Goal: Use online tool/utility: Utilize a website feature to perform a specific function

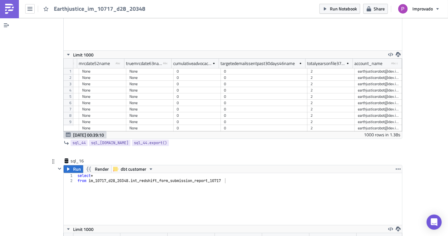
type textarea "from im_10717_d28_[DOMAIN_NAME]_redshift_form_submission_report_10717"
click at [138, 178] on div "select * from im_10717_d28_20348 . int_redshift_form_submission_report_10717" at bounding box center [239, 204] width 326 height 62
click at [78, 165] on button "Run" at bounding box center [74, 169] width 20 height 8
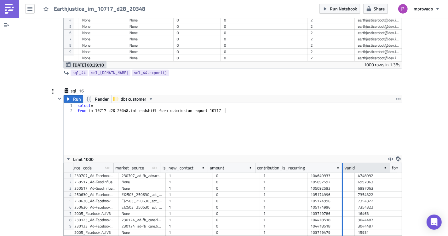
click at [342, 163] on div at bounding box center [342, 168] width 1 height 10
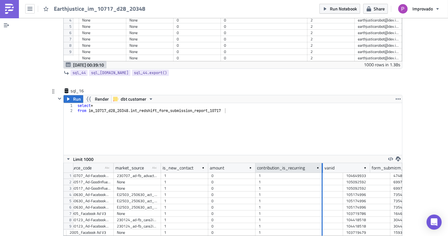
drag, startPoint x: 340, startPoint y: 158, endPoint x: 320, endPoint y: 159, distance: 20.2
click at [322, 163] on div at bounding box center [322, 168] width 1 height 10
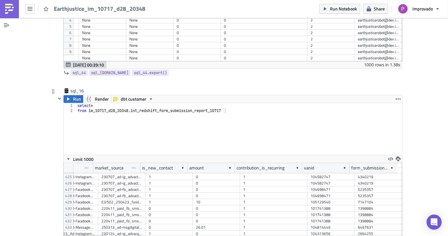
click at [241, 103] on div "select * from im_10717_d28_20348 . int_redshift_form_submission_report_10717" at bounding box center [239, 134] width 326 height 62
click at [73, 95] on span "Run" at bounding box center [77, 99] width 8 height 8
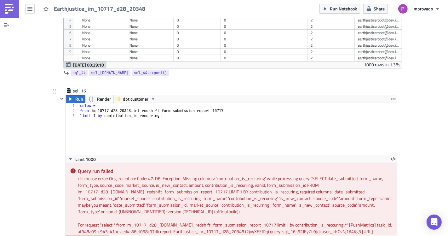
click at [75, 113] on div "3" at bounding box center [72, 115] width 13 height 5
click at [79, 106] on div "select * from im_10717_d28_20348 . int_redshift_form_submission_report_10717 li…" at bounding box center [238, 134] width 318 height 62
click at [72, 95] on button "Run" at bounding box center [76, 99] width 20 height 8
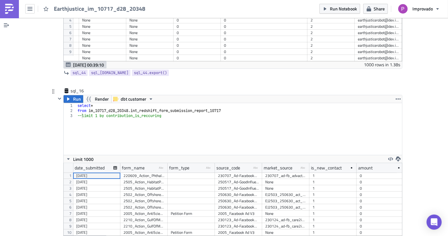
scroll to position [73, 339]
drag, startPoint x: 158, startPoint y: 106, endPoint x: 104, endPoint y: 107, distance: 53.9
click at [104, 107] on div "select * from im_10717_d28_20348 . int_redshift_form_submission_report_10717 --…" at bounding box center [239, 134] width 326 height 62
paste textarea "ur"
click at [81, 106] on div "select * from im_10717_d28_20348 . int_redshift_form_submission_report_10717 --…" at bounding box center [239, 134] width 326 height 62
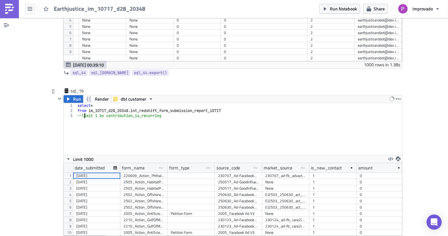
click at [79, 106] on div "select * from im_10717_d28_20348 . int_redshift_form_submission_report_10717 --…" at bounding box center [239, 134] width 326 height 62
type textarea "limit 1 by contribution_is_recurring"
click at [73, 95] on span "Run" at bounding box center [77, 99] width 8 height 8
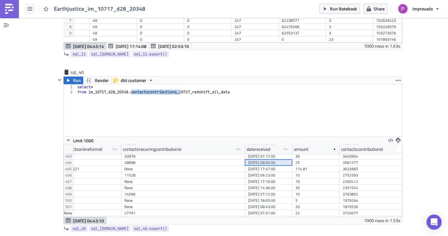
scroll to position [2691, 0]
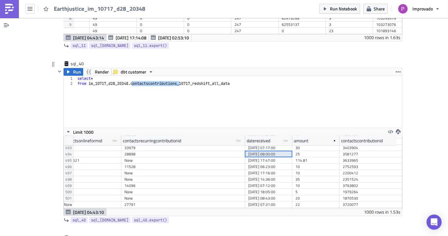
click at [139, 103] on div "select * from im_10717_d28_20348 . contactscontributions_10717_redshift_all_data" at bounding box center [239, 107] width 326 height 62
click at [73, 68] on span "Run" at bounding box center [77, 72] width 8 height 8
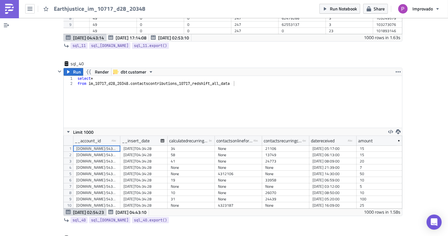
scroll to position [0, 0]
click at [180, 164] on div "None" at bounding box center [191, 167] width 41 height 6
click at [142, 158] on div "[DATE]T04:34:28" at bounding box center [144, 161] width 41 height 6
click at [200, 152] on div "58" at bounding box center [191, 155] width 41 height 6
click at [177, 152] on div "58" at bounding box center [191, 155] width 41 height 6
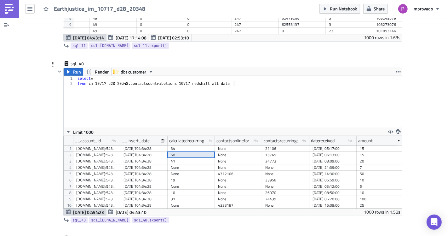
click at [109, 152] on div "[DOMAIN_NAME]:5432 earthjusticerobot dev.improvado_dashboards" at bounding box center [96, 155] width 41 height 6
click at [126, 152] on div "[DATE]T04:34:28" at bounding box center [144, 155] width 41 height 6
click at [182, 152] on div "58" at bounding box center [191, 155] width 41 height 6
click at [221, 152] on div "None" at bounding box center [238, 155] width 41 height 6
drag, startPoint x: 306, startPoint y: 132, endPoint x: 423, endPoint y: 133, distance: 116.0
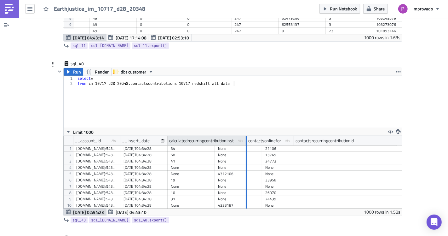
drag, startPoint x: 211, startPoint y: 132, endPoint x: 246, endPoint y: 132, distance: 35.6
click at [246, 136] on div at bounding box center [246, 141] width 2 height 10
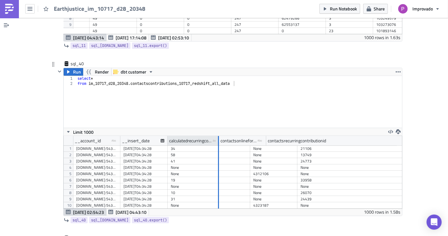
drag, startPoint x: 246, startPoint y: 132, endPoint x: 210, endPoint y: 134, distance: 36.3
click at [218, 136] on div at bounding box center [219, 141] width 2 height 10
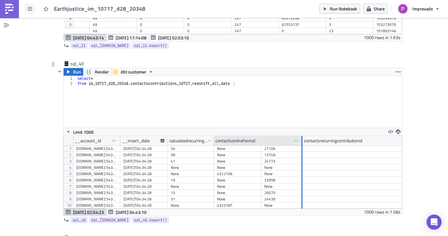
drag, startPoint x: 258, startPoint y: 132, endPoint x: 299, endPoint y: 134, distance: 41.3
click at [302, 136] on div at bounding box center [302, 141] width 1 height 10
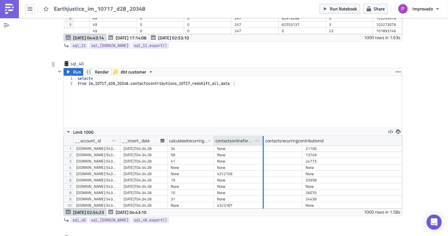
drag, startPoint x: 299, startPoint y: 134, endPoint x: 260, endPoint y: 137, distance: 38.9
click at [263, 137] on div at bounding box center [263, 141] width 1 height 10
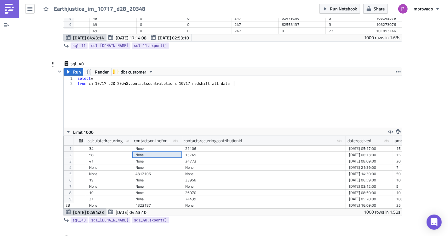
scroll to position [0, 84]
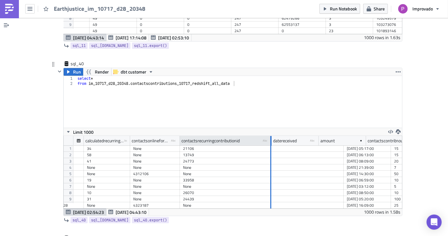
drag, startPoint x: 340, startPoint y: 133, endPoint x: 254, endPoint y: 137, distance: 86.2
click at [271, 136] on div at bounding box center [271, 141] width 1 height 10
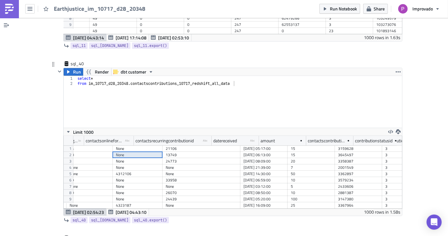
scroll to position [0, 195]
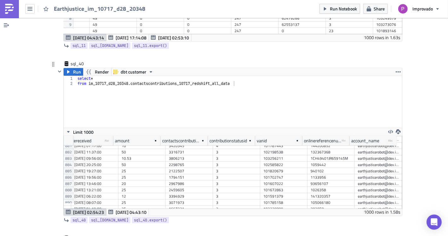
click at [236, 79] on div "select * from im_10717_d28_20348 . contactscontributions_10717_redshift_all_data" at bounding box center [239, 107] width 326 height 62
paste textarea "contribution_status_id"
click at [130, 82] on div "select * from im_10717_d28_20348 . contactscontributions_10717_redshift_all_dat…" at bounding box center [239, 107] width 326 height 62
click at [143, 82] on div "select * from im_10717_d28_20348 . contactscontributions_10717_redshift_all_dat…" at bounding box center [239, 107] width 326 height 62
click at [69, 68] on button "Run" at bounding box center [74, 72] width 20 height 8
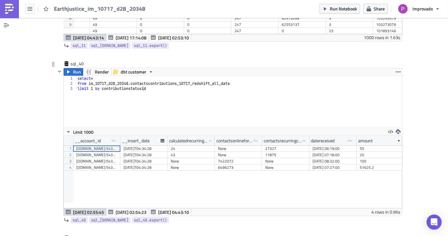
click at [120, 145] on div "[DATE]T04:34:28" at bounding box center [143, 148] width 47 height 6
click at [102, 145] on div "[DOMAIN_NAME]:5432 earthjusticerobot dev.improvado_dashboards" at bounding box center [96, 148] width 41 height 6
click at [100, 152] on div "[DOMAIN_NAME]:5432 earthjusticerobot dev.improvado_dashboards" at bounding box center [96, 155] width 41 height 6
click at [97, 164] on div "[DOMAIN_NAME]:5432 earthjusticerobot dev.improvado_dashboards" at bounding box center [96, 167] width 41 height 6
click at [100, 158] on div "[DOMAIN_NAME]:5432 earthjusticerobot dev.improvado_dashboards" at bounding box center [96, 161] width 41 height 6
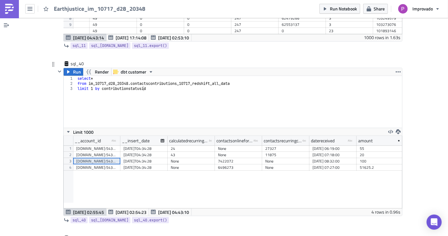
click at [99, 145] on div "[DOMAIN_NAME]:5432 earthjusticerobot dev.improvado_dashboards" at bounding box center [96, 148] width 41 height 6
click at [98, 145] on div "[DOMAIN_NAME]:5432 earthjusticerobot dev.improvado_dashboards" at bounding box center [96, 148] width 41 height 6
click at [98, 158] on div "[DOMAIN_NAME]:5432 earthjusticerobot dev.improvado_dashboards" at bounding box center [96, 161] width 41 height 6
click at [100, 164] on div "[DOMAIN_NAME]:5432 earthjusticerobot dev.improvado_dashboards" at bounding box center [96, 167] width 41 height 6
click at [100, 158] on div "[DOMAIN_NAME]:5432 earthjusticerobot dev.improvado_dashboards" at bounding box center [96, 161] width 41 height 6
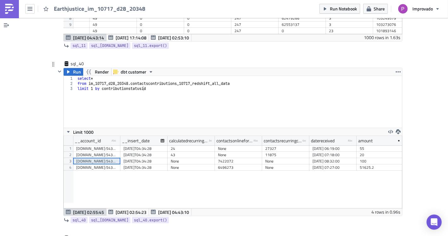
click at [100, 152] on div "[DOMAIN_NAME]:5432 earthjusticerobot dev.improvado_dashboards" at bounding box center [96, 155] width 41 height 6
click at [99, 145] on div "[DOMAIN_NAME]:5432 earthjusticerobot dev.improvado_dashboards" at bounding box center [96, 148] width 41 height 6
click at [99, 152] on div "[DOMAIN_NAME]:5432 earthjusticerobot dev.improvado_dashboards" at bounding box center [96, 155] width 41 height 6
click at [100, 158] on div "[DOMAIN_NAME]:5432 earthjusticerobot dev.improvado_dashboards" at bounding box center [96, 161] width 41 height 6
click at [100, 164] on div "[DOMAIN_NAME]:5432 earthjusticerobot dev.improvado_dashboards" at bounding box center [96, 167] width 41 height 6
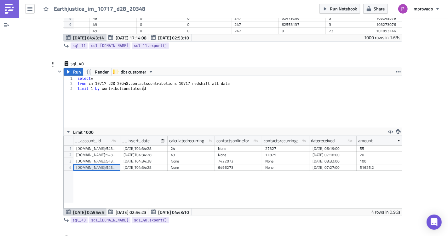
click at [100, 164] on div "[DOMAIN_NAME]:5432 earthjusticerobot dev.improvado_dashboards" at bounding box center [96, 167] width 41 height 6
click at [99, 152] on div "[DOMAIN_NAME]:5432 earthjusticerobot dev.improvado_dashboards" at bounding box center [96, 155] width 41 height 6
click at [99, 145] on div "[DOMAIN_NAME]:5432 earthjusticerobot dev.improvado_dashboards" at bounding box center [96, 148] width 41 height 6
click at [100, 152] on div "[DOMAIN_NAME]:5432 earthjusticerobot dev.improvado_dashboards" at bounding box center [96, 155] width 41 height 6
click at [100, 158] on div "[DOMAIN_NAME]:5432 earthjusticerobot dev.improvado_dashboards" at bounding box center [96, 161] width 41 height 6
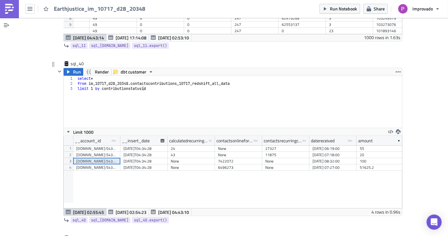
click at [100, 164] on div "[DOMAIN_NAME]:5432 earthjusticerobot dev.improvado_dashboards" at bounding box center [96, 167] width 41 height 6
click at [100, 152] on div "[DOMAIN_NAME]:5432 earthjusticerobot dev.improvado_dashboards" at bounding box center [96, 155] width 41 height 6
click at [100, 145] on div "[DOMAIN_NAME]:5432 earthjusticerobot dev.improvado_dashboards" at bounding box center [96, 148] width 41 height 6
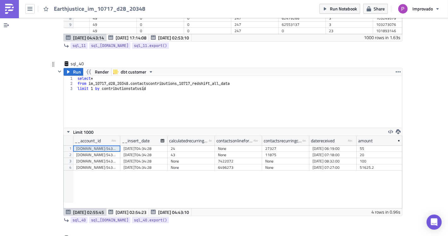
click at [100, 158] on div "[DOMAIN_NAME]:5432 earthjusticerobot dev.improvado_dashboards" at bounding box center [96, 161] width 41 height 6
click at [100, 164] on div "[DOMAIN_NAME]:5432 earthjusticerobot dev.improvado_dashboards" at bounding box center [96, 167] width 41 height 6
click at [100, 158] on div "[DOMAIN_NAME]:5432 earthjusticerobot dev.improvado_dashboards" at bounding box center [96, 161] width 41 height 6
click at [100, 145] on div "[DOMAIN_NAME]:5432 earthjusticerobot dev.improvado_dashboards" at bounding box center [96, 148] width 41 height 6
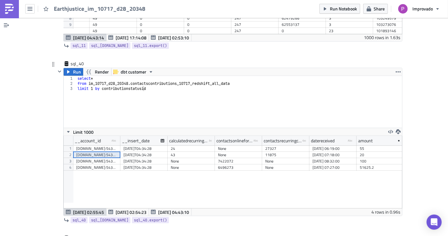
click at [100, 152] on div "[DOMAIN_NAME]:5432 earthjusticerobot dev.improvado_dashboards" at bounding box center [96, 155] width 41 height 6
click at [101, 158] on div "[DOMAIN_NAME]:5432 earthjusticerobot dev.improvado_dashboards" at bounding box center [96, 161] width 41 height 6
click at [101, 164] on div "[DOMAIN_NAME]:5432 earthjusticerobot dev.improvado_dashboards" at bounding box center [96, 167] width 41 height 6
click at [101, 158] on div "[DOMAIN_NAME]:5432 earthjusticerobot dev.improvado_dashboards" at bounding box center [96, 161] width 41 height 6
click at [101, 152] on div "[DOMAIN_NAME]:5432 earthjusticerobot dev.improvado_dashboards" at bounding box center [96, 155] width 41 height 6
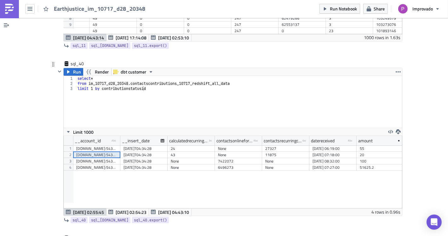
click at [101, 145] on div "[DOMAIN_NAME]:5432 earthjusticerobot dev.improvado_dashboards" at bounding box center [96, 148] width 41 height 6
click at [101, 152] on div "[DOMAIN_NAME]:5432 earthjusticerobot dev.improvado_dashboards" at bounding box center [96, 155] width 41 height 6
click at [101, 158] on div "[DOMAIN_NAME]:5432 earthjusticerobot dev.improvado_dashboards" at bounding box center [96, 161] width 41 height 6
click at [100, 164] on div "[DOMAIN_NAME]:5432 earthjusticerobot dev.improvado_dashboards" at bounding box center [96, 167] width 41 height 6
click at [100, 152] on div "[DOMAIN_NAME]:5432 earthjusticerobot dev.improvado_dashboards" at bounding box center [96, 155] width 41 height 6
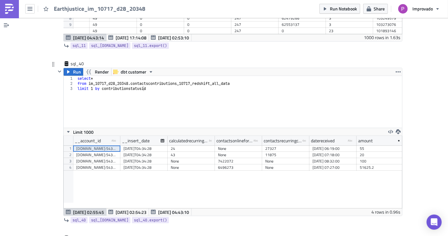
click at [99, 145] on div "[DOMAIN_NAME]:5432 earthjusticerobot dev.improvado_dashboards" at bounding box center [96, 148] width 41 height 6
click at [99, 164] on div "[DOMAIN_NAME]:5432 earthjusticerobot dev.improvado_dashboards" at bounding box center [96, 167] width 41 height 6
click at [99, 165] on div "__account_id type-text Created with Sketch. __insert_date calculatedrecurringco…" at bounding box center [233, 172] width 339 height 72
click at [99, 158] on div "[DOMAIN_NAME]:5432 earthjusticerobot dev.improvado_dashboards" at bounding box center [96, 161] width 41 height 6
click at [99, 152] on div "[DOMAIN_NAME]:5432 earthjusticerobot dev.improvado_dashboards" at bounding box center [96, 155] width 41 height 6
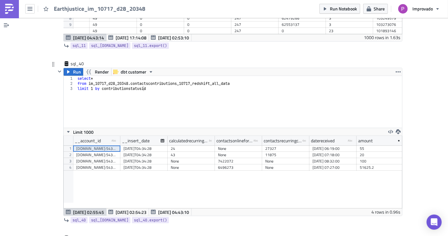
click at [99, 145] on div "[DOMAIN_NAME]:5432 earthjusticerobot dev.improvado_dashboards" at bounding box center [96, 148] width 41 height 6
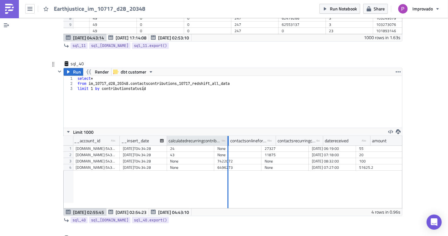
drag, startPoint x: 210, startPoint y: 131, endPoint x: 225, endPoint y: 133, distance: 14.9
click at [228, 136] on div at bounding box center [228, 141] width 1 height 10
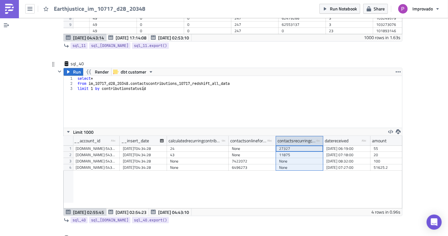
drag, startPoint x: 274, startPoint y: 133, endPoint x: 286, endPoint y: 133, distance: 12.6
click at [286, 136] on div "contactsrecurringcontributionid type-text Created with Sketch." at bounding box center [299, 140] width 47 height 9
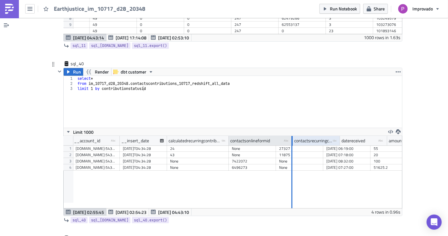
drag, startPoint x: 271, startPoint y: 134, endPoint x: 294, endPoint y: 136, distance: 22.2
click at [293, 136] on div at bounding box center [292, 141] width 2 height 10
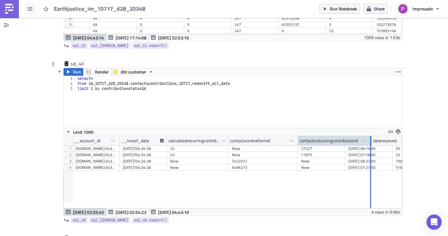
drag, startPoint x: 341, startPoint y: 134, endPoint x: 368, endPoint y: 133, distance: 26.2
click at [371, 136] on div at bounding box center [371, 141] width 1 height 10
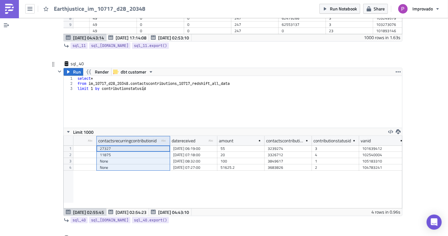
scroll to position [0, 301]
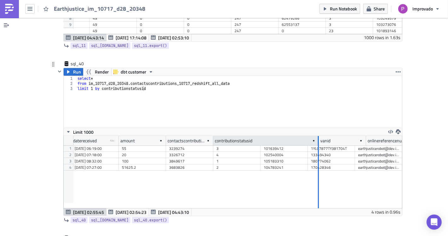
drag, startPoint x: 257, startPoint y: 131, endPoint x: 315, endPoint y: 136, distance: 58.5
click at [318, 136] on div at bounding box center [319, 141] width 2 height 10
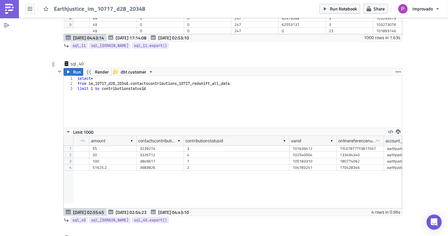
scroll to position [0, 332]
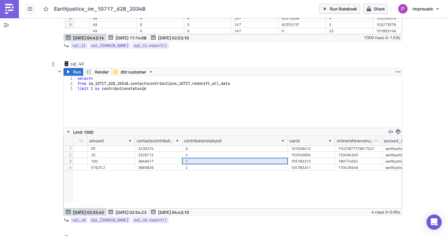
click at [208, 158] on div "1" at bounding box center [235, 161] width 99 height 6
click at [200, 145] on div "3" at bounding box center [235, 148] width 99 height 6
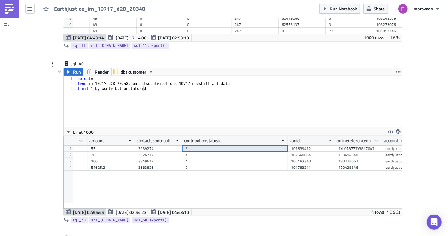
click at [196, 164] on div "2" at bounding box center [235, 167] width 99 height 6
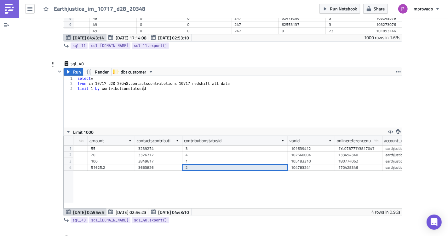
drag, startPoint x: 198, startPoint y: 156, endPoint x: 198, endPoint y: 153, distance: 3.5
click at [198, 158] on div "1" at bounding box center [235, 161] width 99 height 6
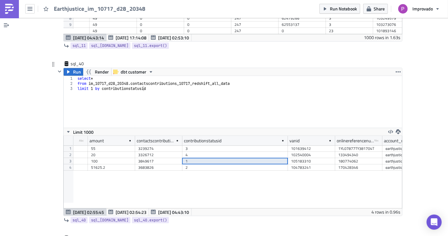
click at [198, 152] on div "4" at bounding box center [235, 155] width 99 height 6
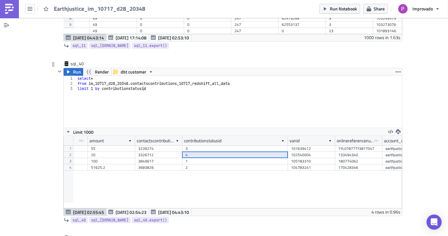
click at [196, 145] on div "3" at bounding box center [235, 148] width 99 height 6
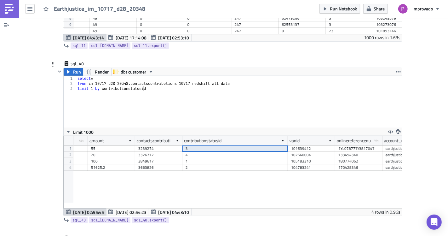
click at [197, 158] on div "1" at bounding box center [235, 161] width 99 height 6
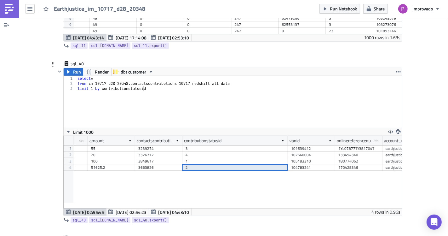
click at [198, 164] on div "2" at bounding box center [235, 167] width 99 height 6
click at [198, 158] on div "1" at bounding box center [235, 161] width 99 height 6
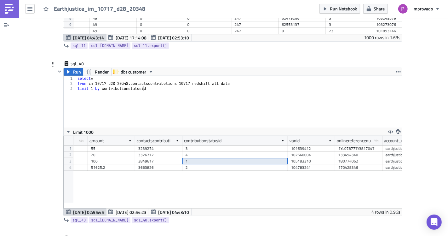
click at [197, 152] on div "4" at bounding box center [235, 155] width 99 height 6
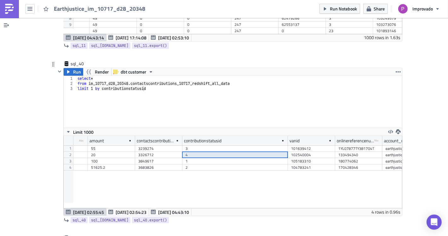
click at [197, 145] on div "3" at bounding box center [235, 148] width 99 height 6
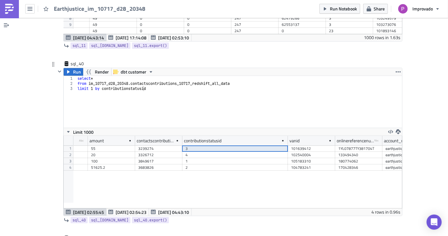
click at [196, 158] on div "1" at bounding box center [235, 161] width 99 height 6
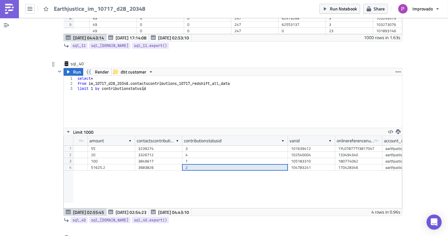
click at [197, 164] on div "2" at bounding box center [235, 167] width 99 height 6
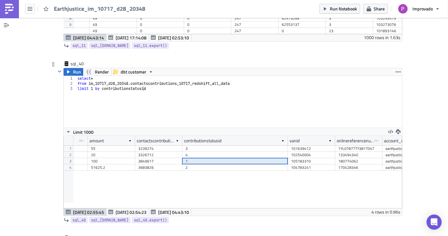
click at [198, 158] on div "1" at bounding box center [235, 161] width 99 height 6
click at [197, 152] on div "4" at bounding box center [235, 155] width 99 height 6
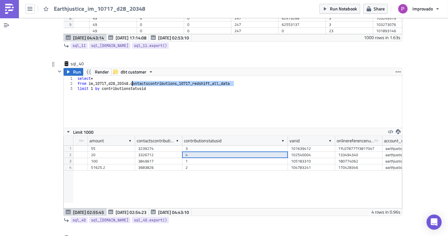
drag, startPoint x: 234, startPoint y: 78, endPoint x: 130, endPoint y: 78, distance: 104.4
click at [130, 78] on div "select * from im_10717_d28_20348 . contactscontributions_10717_redshift_all_dat…" at bounding box center [239, 107] width 326 height 62
paste textarea "stg_contactscontributions"
click at [127, 82] on div "select * from im_10717_d28_20348 . stg_contactscontributions limit 1 by contrib…" at bounding box center [239, 107] width 326 height 62
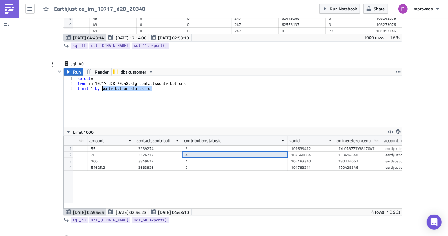
drag, startPoint x: 151, startPoint y: 82, endPoint x: 99, endPoint y: 83, distance: 52.3
click at [99, 83] on div "select * from im_10717_d28_20348 . stg_contactscontributions limit 1 by contrib…" at bounding box center [239, 107] width 326 height 62
click at [90, 76] on div "select * from im_10717_d28_20348 . stg_contactscontributions limit 1 by contrib…" at bounding box center [239, 107] width 326 height 62
paste textarea "contribution_status_id"
click at [76, 68] on span "Run" at bounding box center [77, 72] width 8 height 8
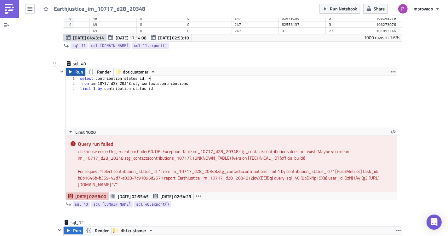
click at [78, 68] on span "Run" at bounding box center [79, 72] width 8 height 8
click at [188, 82] on div "select contribution_status_id , * from im_10717_d28_20348 . stg_contactscontrib…" at bounding box center [238, 107] width 319 height 62
drag, startPoint x: 198, startPoint y: 75, endPoint x: 132, endPoint y: 77, distance: 66.2
click at [132, 77] on div "select contribution_status_id , * from im_10717_d28_20348 . stg_contactscontrib…" at bounding box center [238, 107] width 319 height 62
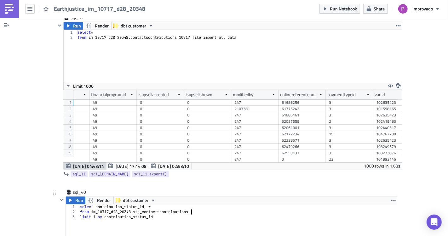
scroll to position [2621, 0]
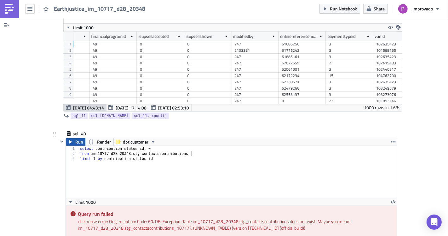
click at [69, 138] on button "Run" at bounding box center [76, 142] width 20 height 8
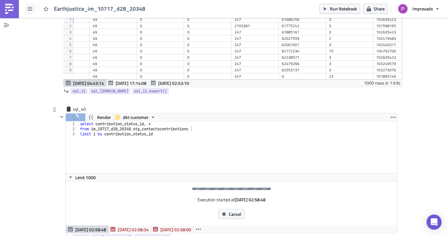
scroll to position [2656, 0]
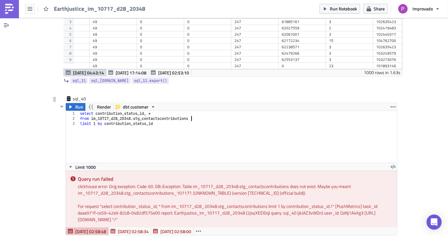
click at [194, 114] on div "select contribution_status_id , * from im_10717_d28_20348 . stg_contactscontrib…" at bounding box center [238, 142] width 319 height 62
click at [73, 103] on button "Run" at bounding box center [76, 107] width 20 height 8
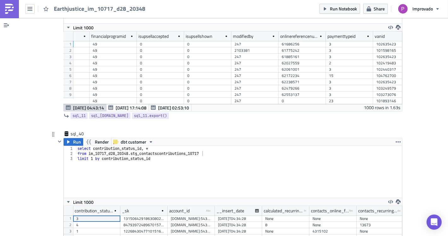
scroll to position [2656, 0]
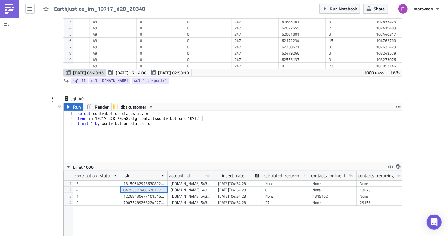
click at [124, 187] on div "8479397248967015794" at bounding box center [144, 190] width 41 height 6
click at [124, 202] on div "contribution_status_id _sk account_id type-text Created with Sketch. __insert_d…" at bounding box center [233, 207] width 339 height 72
click at [100, 193] on div "1" at bounding box center [96, 196] width 41 height 6
click at [105, 180] on div "3" at bounding box center [96, 183] width 41 height 6
click at [112, 187] on div "4" at bounding box center [96, 190] width 41 height 6
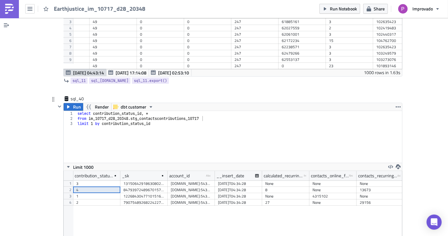
click at [115, 193] on div "1" at bounding box center [96, 196] width 47 height 6
type textarea "limit 1 by contribution_status_id"
click at [120, 146] on div "select contribution_status_id , * from im_10717_d28_20348 . stg_contactscontrib…" at bounding box center [239, 142] width 326 height 62
click at [140, 131] on div "select contribution_status_id , * from im_10717_d28_20348 . stg_contactscontrib…" at bounding box center [239, 142] width 326 height 62
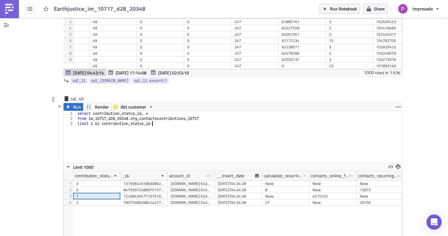
click at [180, 129] on div "select contribution_status_id , * from im_10717_d28_20348 . stg_contactscontrib…" at bounding box center [239, 142] width 326 height 62
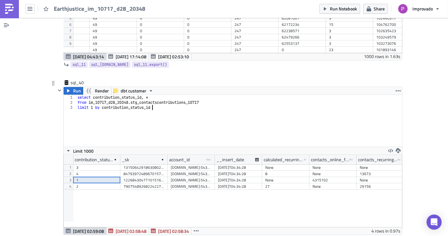
scroll to position [2691, 0]
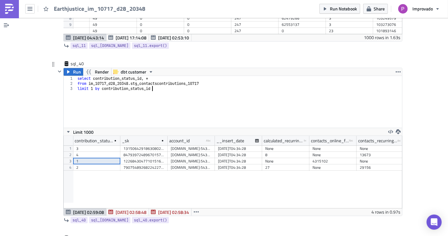
click at [157, 164] on div "7907548926822422704" at bounding box center [144, 167] width 41 height 6
click at [199, 152] on div "[DOMAIN_NAME]:5432 earthjusticerobot dev.improvado_dashboards" at bounding box center [191, 155] width 41 height 6
click at [258, 164] on div "[DATE]T04:34:28" at bounding box center [238, 167] width 47 height 6
click at [302, 158] on div "None" at bounding box center [285, 161] width 41 height 6
click at [310, 152] on div "None" at bounding box center [333, 155] width 47 height 6
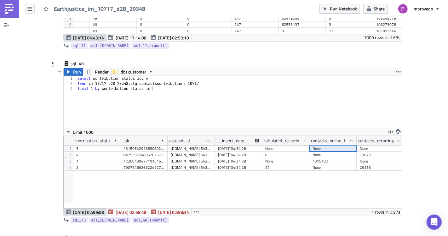
click at [313, 145] on div "None" at bounding box center [333, 148] width 41 height 6
click at [307, 166] on div "contribution_status_id _sk account_id type-text Created with Sketch. __insert_d…" at bounding box center [233, 172] width 339 height 72
click at [257, 164] on div "[DATE]T04:34:28" at bounding box center [238, 167] width 47 height 6
click at [168, 158] on div "[DOMAIN_NAME]:5432 earthjusticerobot dev.improvado_dashboards" at bounding box center [191, 161] width 47 height 6
click at [112, 158] on div "1" at bounding box center [96, 161] width 41 height 6
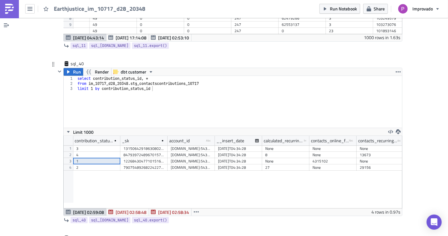
click at [158, 158] on div "12268430477101516192" at bounding box center [144, 161] width 41 height 6
click at [226, 152] on div "[DATE]T04:34:28" at bounding box center [238, 155] width 41 height 6
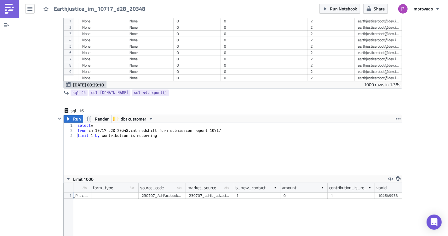
scroll to position [4407, 0]
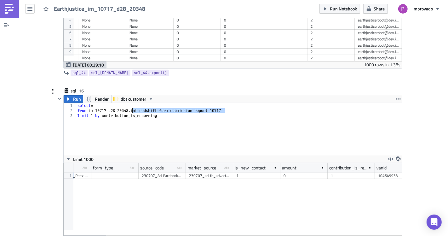
drag, startPoint x: 225, startPoint y: 99, endPoint x: 129, endPoint y: 100, distance: 95.5
click at [129, 103] on div "select * from im_10717_d28_20348 . int_redshift_form_submission_report_10717 li…" at bounding box center [239, 134] width 326 height 62
paste textarea "limit 1 by contribution_is_recurring"
click at [76, 103] on div "select * from im_10717_d28_20348 . int_redshift_form_submission_report_10717 li…" at bounding box center [239, 134] width 326 height 62
click at [76, 107] on div "select * from im_10717_d28_20348 . int_redshift_form_submission_report_10717 li…" at bounding box center [239, 134] width 326 height 62
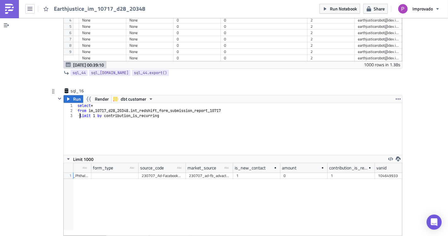
scroll to position [0, 0]
type textarea "--limit 1 by contribution_is_recurring"
click at [70, 95] on button "Run" at bounding box center [74, 99] width 20 height 8
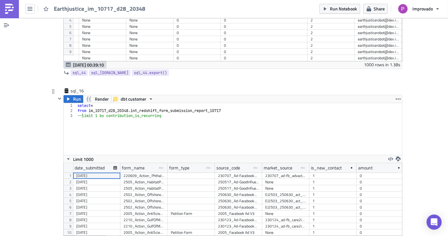
scroll to position [73, 339]
click at [172, 185] on div at bounding box center [191, 188] width 47 height 6
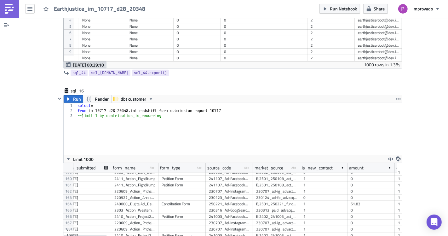
scroll to position [1016, 0]
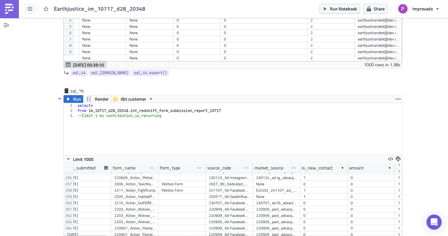
click at [169, 107] on div "select * from im_10717_d28_20348 . int_redshift_form_submission_report_10717 --…" at bounding box center [239, 134] width 326 height 62
click at [73, 95] on span "Run" at bounding box center [77, 99] width 8 height 8
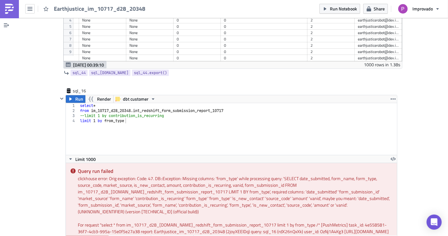
click at [112, 110] on div "select * from im_10717_d28_20348 . int_redshift_form_submission_report_10717 --…" at bounding box center [238, 134] width 318 height 62
type textarea "limit 1 by form_type"
click at [71, 95] on button "Run" at bounding box center [76, 99] width 20 height 8
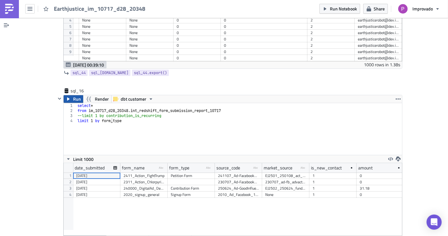
scroll to position [72, 339]
click at [186, 172] on div "Petition Form" at bounding box center [191, 175] width 41 height 6
click at [187, 185] on div "Contribution Form" at bounding box center [191, 188] width 41 height 6
click at [187, 191] on div "date_submitted form_name type-text Created with Sketch. form_type type-text Cre…" at bounding box center [233, 199] width 339 height 72
click at [188, 185] on div "Contribution Form" at bounding box center [191, 188] width 41 height 6
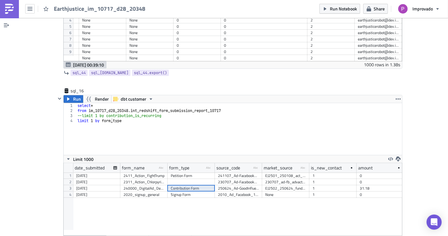
click at [188, 172] on div "Petition Form" at bounding box center [191, 175] width 41 height 6
click at [188, 179] on div at bounding box center [191, 182] width 47 height 6
click at [187, 185] on div "Contribution Form" at bounding box center [191, 188] width 41 height 6
click at [187, 191] on div "Signup Form" at bounding box center [191, 194] width 41 height 6
click at [186, 185] on div "Contribution Form" at bounding box center [191, 188] width 41 height 6
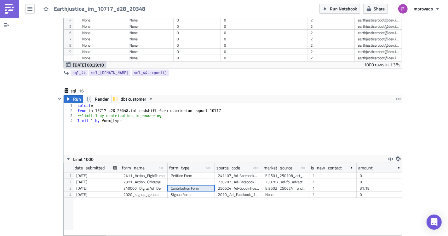
click at [186, 179] on div at bounding box center [191, 182] width 47 height 6
click at [186, 172] on div "Petition Form" at bounding box center [191, 175] width 41 height 6
click at [187, 179] on div at bounding box center [191, 182] width 47 height 6
click at [187, 191] on div "Signup Form" at bounding box center [191, 194] width 41 height 6
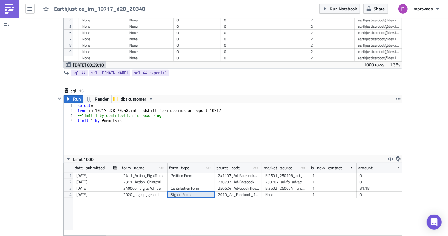
click at [187, 185] on div "Contribution Form" at bounding box center [191, 188] width 41 height 6
click at [187, 172] on div "Petition Form" at bounding box center [191, 175] width 41 height 6
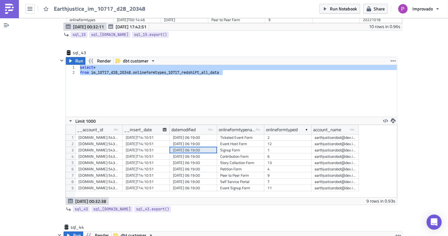
scroll to position [4057, 0]
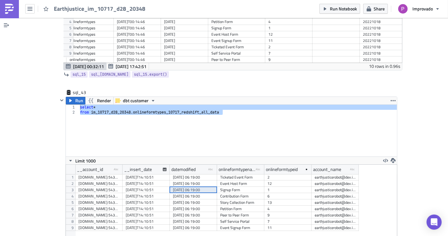
click at [207, 126] on div "select * from im_10717_d28_20348 . onlineformtypes_10717_redshift_all_data" at bounding box center [238, 131] width 318 height 52
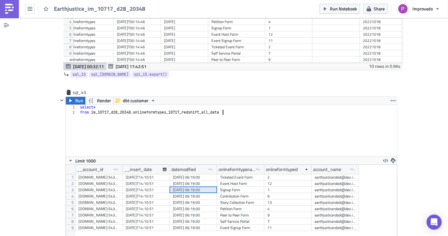
type textarea "from im_10717_d28_20348.onlineformtypes_10717_redshift_all_data"
click at [232, 199] on div "Story Collection Form" at bounding box center [240, 202] width 41 height 6
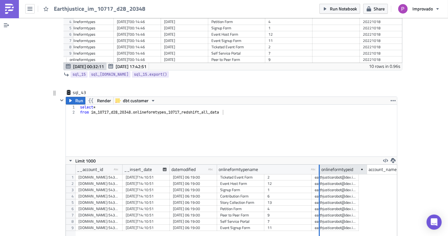
drag, startPoint x: 261, startPoint y: 161, endPoint x: 317, endPoint y: 160, distance: 55.5
click at [319, 165] on div at bounding box center [319, 170] width 1 height 10
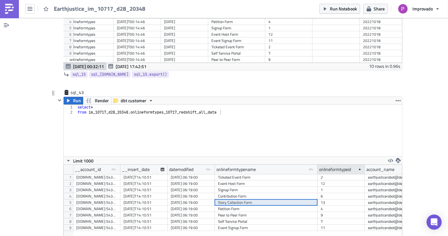
scroll to position [72, 339]
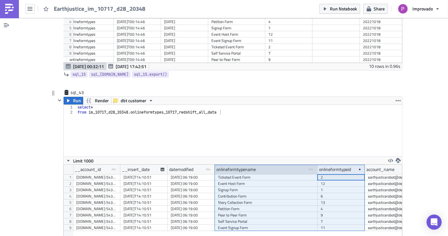
drag, startPoint x: 317, startPoint y: 160, endPoint x: 293, endPoint y: 161, distance: 24.0
click at [293, 165] on div "__account_id type-text Created with Sketch. __insert_date datemodified type-tex…" at bounding box center [242, 169] width 339 height 9
click at [262, 193] on div "Contribution Form" at bounding box center [266, 196] width 96 height 6
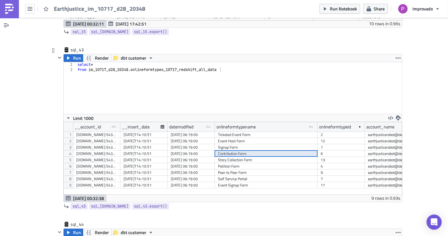
scroll to position [4127, 0]
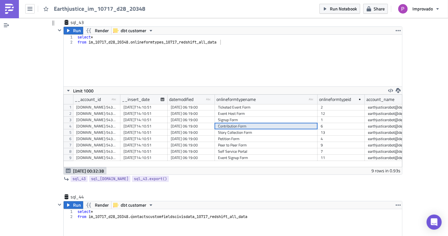
click at [266, 136] on div "Petition Form" at bounding box center [266, 139] width 96 height 6
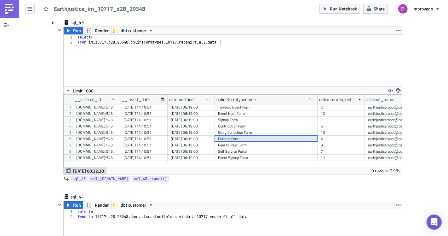
click at [245, 104] on div "Ticketed Event Form" at bounding box center [266, 107] width 96 height 6
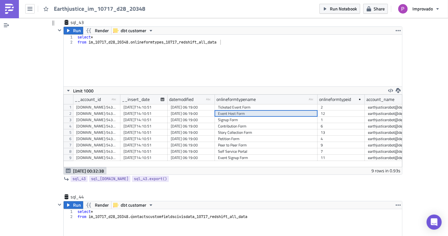
click at [243, 110] on div "Event Host Form" at bounding box center [266, 113] width 96 height 6
click at [240, 117] on div "Signup Form" at bounding box center [266, 120] width 96 height 6
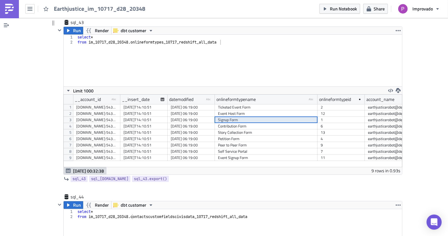
click at [239, 123] on div "Contribution Form" at bounding box center [266, 126] width 96 height 6
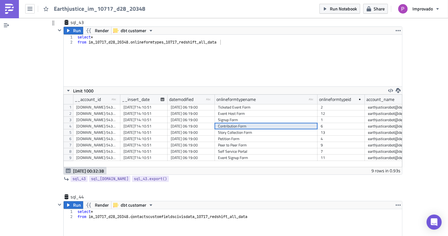
click at [237, 129] on div "Story Collection Form" at bounding box center [266, 132] width 96 height 6
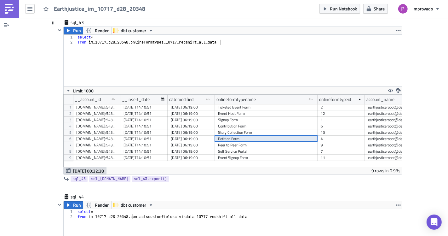
click at [236, 136] on div "Petition Form" at bounding box center [266, 139] width 96 height 6
click at [234, 142] on div "Peer to Peer Form" at bounding box center [266, 145] width 96 height 6
click at [231, 155] on div "Event Signup Form" at bounding box center [266, 158] width 96 height 6
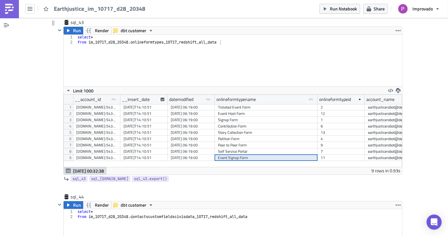
click at [230, 155] on div "Event Signup Form" at bounding box center [266, 158] width 96 height 6
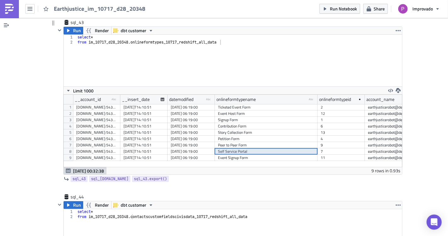
click at [230, 148] on div "Self Service Portal" at bounding box center [266, 151] width 96 height 6
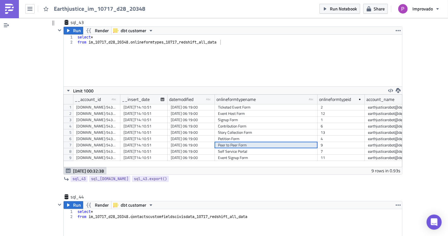
click at [230, 142] on div "Peer to Peer Form" at bounding box center [266, 145] width 96 height 6
click at [230, 136] on div "Petition Form" at bounding box center [266, 139] width 96 height 6
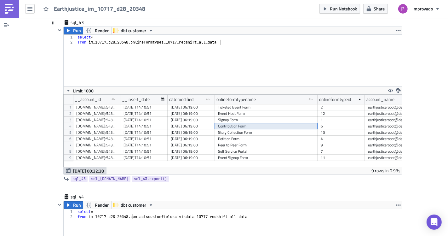
click at [231, 123] on div "Contribution Form" at bounding box center [266, 126] width 96 height 6
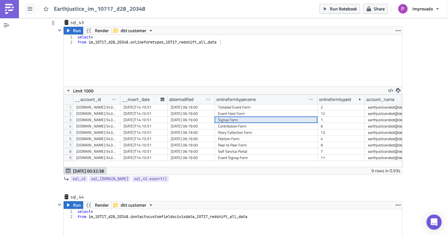
click at [231, 117] on div "Signup Form" at bounding box center [266, 120] width 96 height 6
click at [231, 110] on div "Event Host Form" at bounding box center [266, 113] width 96 height 6
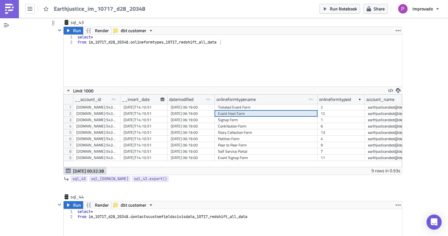
drag, startPoint x: 230, startPoint y: 103, endPoint x: 230, endPoint y: 99, distance: 3.5
click at [230, 110] on div "Event Host Form" at bounding box center [266, 113] width 96 height 6
click at [230, 104] on div "Ticketed Event Form" at bounding box center [266, 107] width 96 height 6
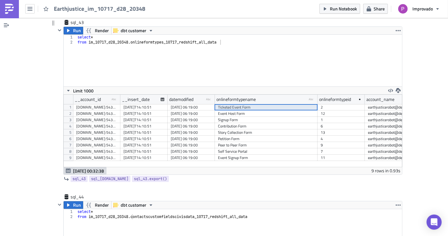
drag, startPoint x: 230, startPoint y: 111, endPoint x: 228, endPoint y: 117, distance: 6.5
click at [230, 117] on div "Signup Form" at bounding box center [266, 120] width 96 height 6
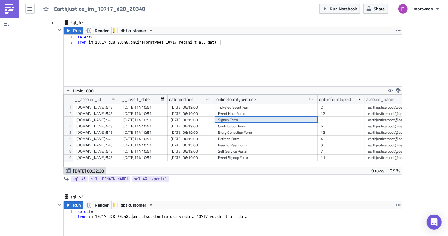
click at [225, 142] on div "Peer to Peer Form" at bounding box center [266, 145] width 96 height 6
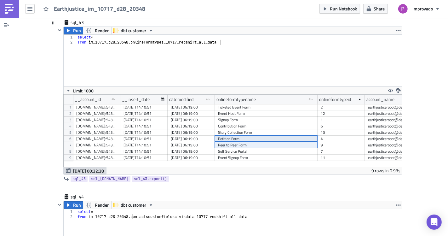
click at [224, 142] on div "Peer to Peer Form" at bounding box center [266, 145] width 96 height 6
click at [224, 148] on div "Self Service Portal" at bounding box center [266, 151] width 96 height 6
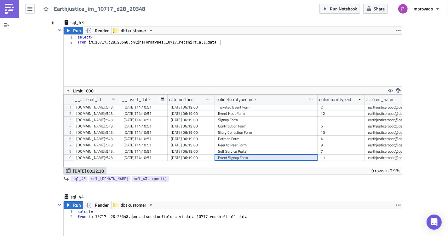
click at [224, 155] on div "Event Signup Form" at bounding box center [266, 158] width 96 height 6
click at [223, 152] on div "__account_id type-text Created with Sketch. __insert_date datemodified type-tex…" at bounding box center [233, 131] width 339 height 72
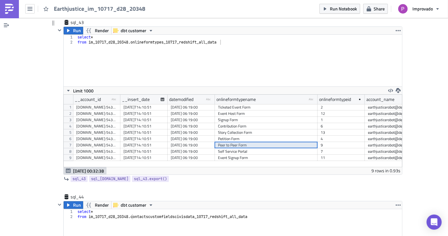
click at [223, 142] on div "Peer to Peer Form" at bounding box center [266, 145] width 96 height 6
click at [223, 117] on div "Signup Form" at bounding box center [266, 120] width 96 height 6
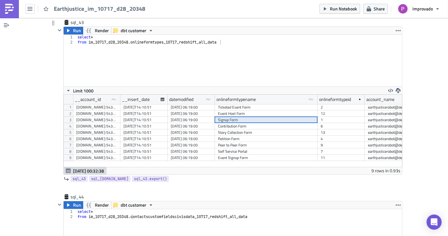
click at [224, 104] on div "Ticketed Event Form" at bounding box center [266, 107] width 96 height 6
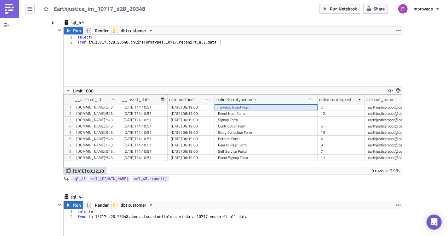
click at [224, 104] on div "Ticketed Event Form" at bounding box center [266, 107] width 96 height 6
drag, startPoint x: 223, startPoint y: 114, endPoint x: 223, endPoint y: 117, distance: 3.5
click at [223, 123] on div "Contribution Form" at bounding box center [266, 126] width 96 height 6
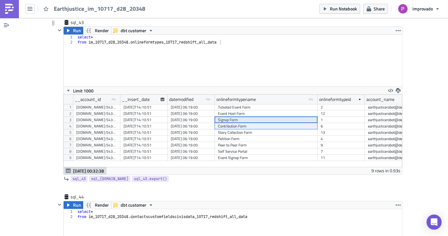
drag, startPoint x: 223, startPoint y: 123, endPoint x: 223, endPoint y: 134, distance: 10.7
click at [223, 129] on div "Story Collection Form" at bounding box center [266, 132] width 96 height 6
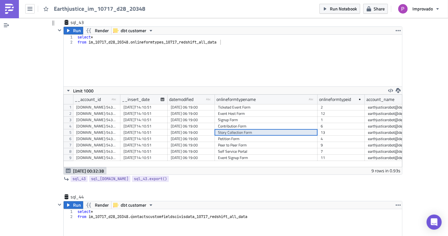
drag, startPoint x: 223, startPoint y: 138, endPoint x: 222, endPoint y: 150, distance: 11.7
click at [223, 104] on div "[DOMAIN_NAME]:5432 earthjusticerobot dev.improvado_dashboards [DATE]T14:10:51 […" at bounding box center [242, 104] width 339 height 0
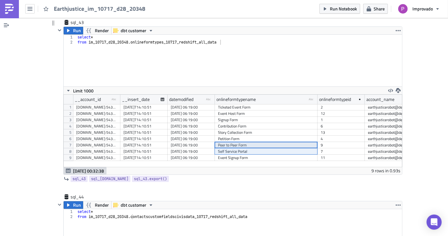
click at [222, 155] on div "Event Signup Form" at bounding box center [266, 158] width 96 height 6
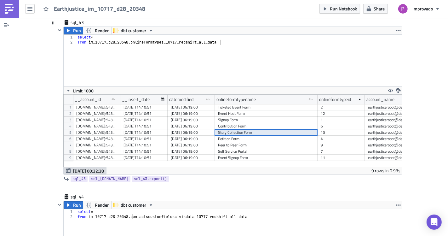
click at [228, 129] on div "Story Collection Form" at bounding box center [266, 132] width 96 height 6
click at [228, 104] on div "Ticketed Event Form" at bounding box center [266, 107] width 96 height 6
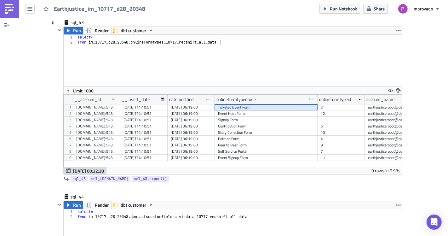
click at [238, 123] on div "Contribution Form" at bounding box center [266, 126] width 96 height 6
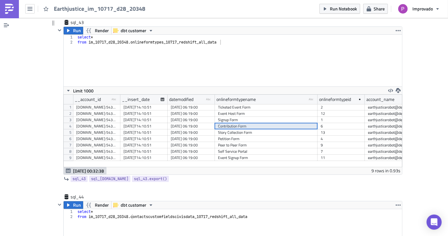
click at [237, 104] on div "Ticketed Event Form" at bounding box center [266, 107] width 96 height 6
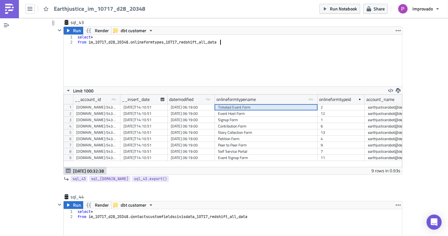
click at [209, 65] on div "select * from im_10717_d28_20348 . onlineformtypes_10717_redshift_all_data" at bounding box center [239, 66] width 326 height 62
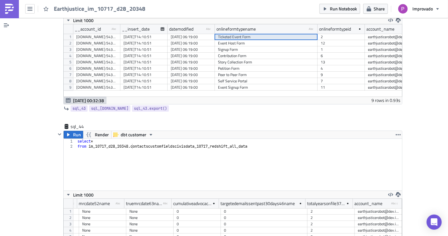
scroll to position [4092, 0]
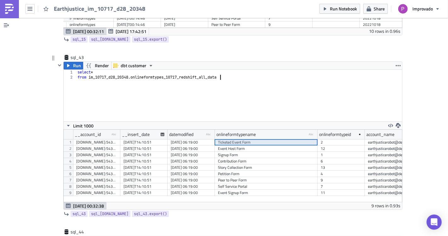
click at [157, 95] on div "select * from im_10717_d28_20348 . onlineformtypes_10717_redshift_all_data" at bounding box center [239, 101] width 326 height 62
click at [254, 145] on div "Event Host Form" at bounding box center [266, 148] width 96 height 6
click at [248, 158] on div "Contribution Form" at bounding box center [266, 161] width 96 height 6
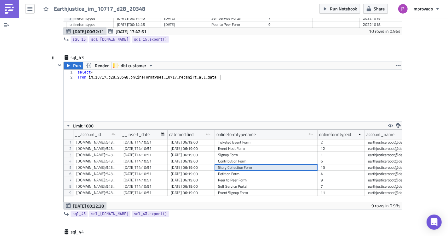
click at [247, 164] on div "Story Collection Form" at bounding box center [266, 167] width 96 height 6
click at [244, 171] on div "Petition Form" at bounding box center [266, 174] width 96 height 6
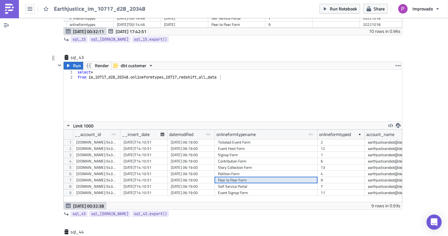
click at [245, 177] on div "Peer to Peer Form" at bounding box center [266, 180] width 96 height 6
click at [245, 183] on div "Self Service Portal" at bounding box center [266, 186] width 96 height 6
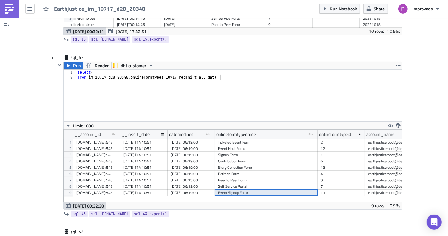
click at [245, 190] on div "Event Signup Form" at bounding box center [266, 193] width 96 height 6
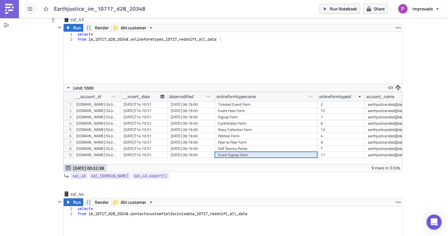
scroll to position [4127, 0]
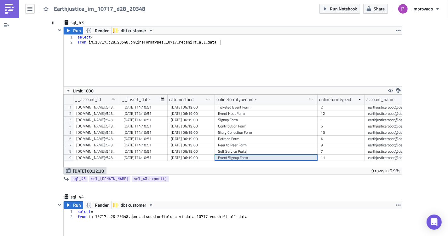
click at [265, 136] on div "Petition Form" at bounding box center [266, 139] width 96 height 6
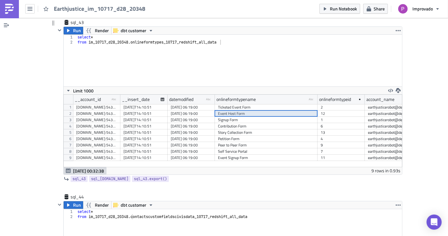
click at [259, 110] on div "Event Host Form" at bounding box center [266, 113] width 96 height 6
click at [258, 104] on div "Ticketed Event Form" at bounding box center [266, 107] width 96 height 6
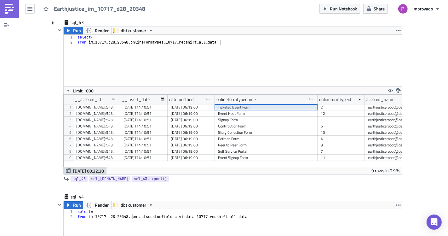
click at [258, 123] on div "Contribution Form" at bounding box center [266, 126] width 96 height 6
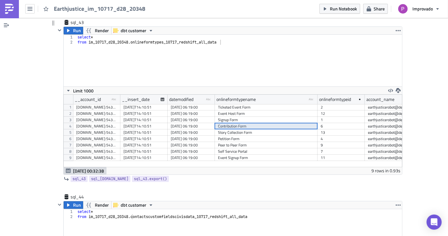
click at [258, 136] on div "Petition Form" at bounding box center [266, 139] width 96 height 6
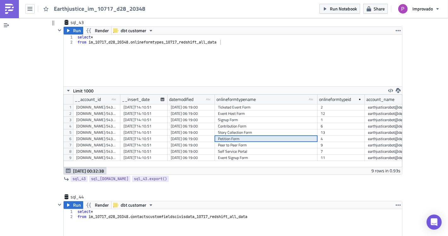
click at [258, 148] on div "Self Service Portal" at bounding box center [266, 151] width 96 height 6
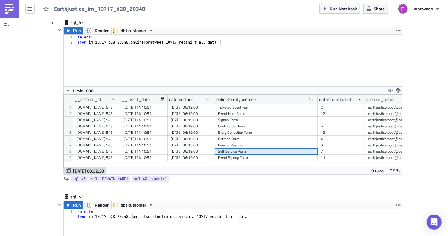
click at [258, 148] on div "Self Service Portal" at bounding box center [266, 151] width 96 height 6
click at [257, 155] on div "Event Signup Form" at bounding box center [266, 158] width 96 height 6
click at [258, 129] on div "Story Collection Form" at bounding box center [266, 132] width 96 height 6
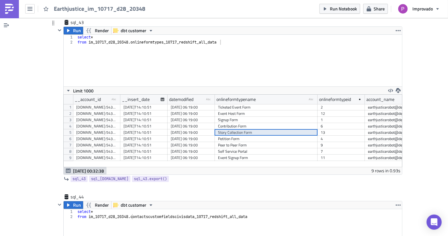
click at [259, 117] on div "Signup Form" at bounding box center [266, 120] width 96 height 6
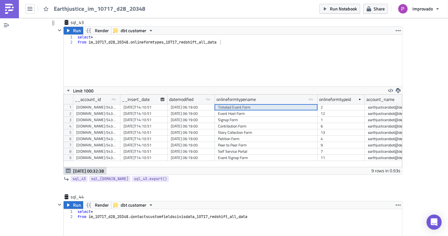
click at [259, 104] on div "Ticketed Event Form" at bounding box center [266, 107] width 96 height 6
click at [255, 123] on div "Contribution Form" at bounding box center [266, 126] width 96 height 6
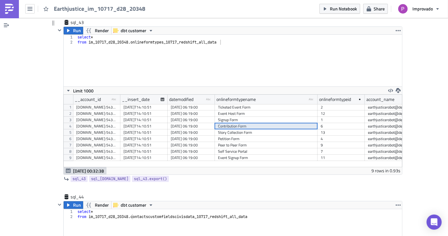
drag, startPoint x: 254, startPoint y: 132, endPoint x: 253, endPoint y: 140, distance: 8.3
click at [254, 104] on div "[DOMAIN_NAME]:5432 earthjusticerobot dev.improvado_dashboards [DATE]T14:10:51 […" at bounding box center [242, 104] width 339 height 0
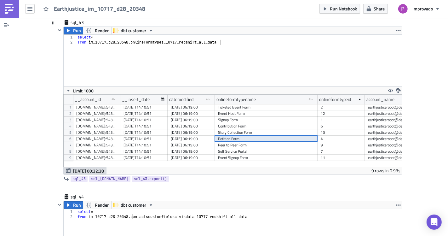
click at [253, 148] on div "Self Service Portal" at bounding box center [266, 151] width 96 height 6
click at [252, 142] on div "Peer to Peer Form" at bounding box center [266, 145] width 96 height 6
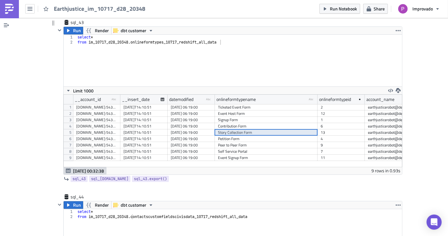
click at [252, 129] on div "Story Collection Form" at bounding box center [266, 132] width 96 height 6
click at [250, 110] on div "Event Host Form" at bounding box center [266, 113] width 96 height 6
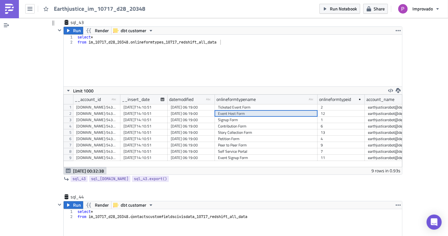
click at [249, 104] on div "Ticketed Event Form" at bounding box center [266, 107] width 96 height 6
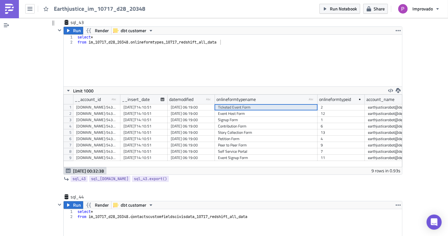
click at [240, 123] on div "Contribution Form" at bounding box center [266, 126] width 96 height 6
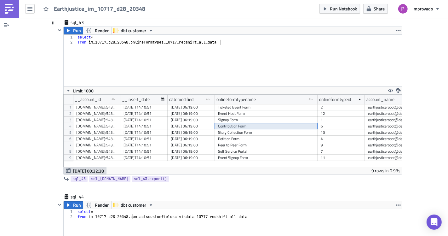
drag, startPoint x: 240, startPoint y: 140, endPoint x: 240, endPoint y: 153, distance: 13.6
click at [240, 148] on div "Self Service Portal" at bounding box center [266, 151] width 96 height 6
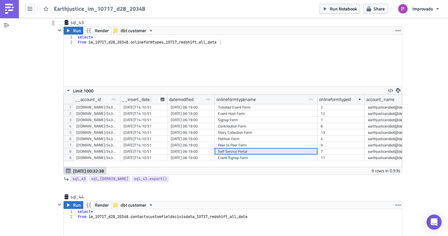
scroll to position [0, 0]
click at [244, 136] on div "Petition Form" at bounding box center [266, 139] width 96 height 6
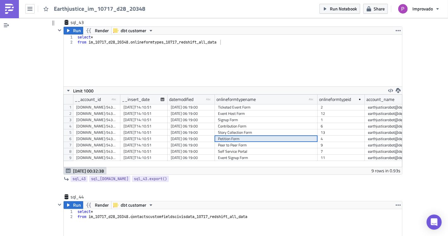
click at [237, 104] on div "Ticketed Event Form" at bounding box center [266, 107] width 96 height 6
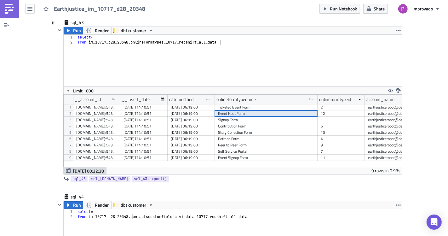
click at [236, 117] on div "Signup Form" at bounding box center [266, 120] width 96 height 6
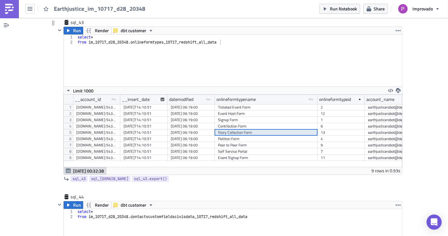
drag, startPoint x: 235, startPoint y: 123, endPoint x: 234, endPoint y: 144, distance: 20.8
click at [235, 129] on div "Story Collection Form" at bounding box center [266, 132] width 96 height 6
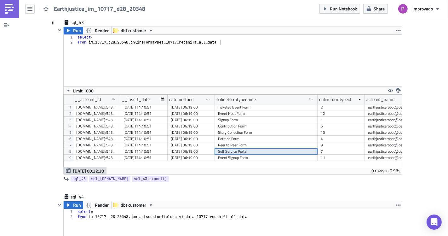
drag, startPoint x: 235, startPoint y: 144, endPoint x: 235, endPoint y: 151, distance: 7.3
click at [235, 104] on div "[DOMAIN_NAME]:5432 earthjusticerobot dev.improvado_dashboards [DATE]T14:10:51 […" at bounding box center [242, 104] width 339 height 0
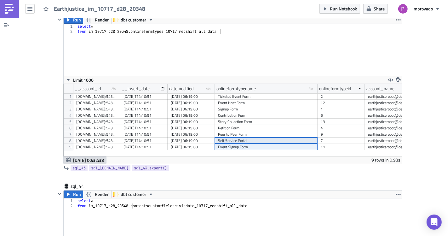
scroll to position [4127, 0]
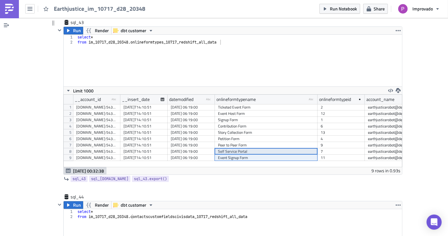
click at [243, 129] on div "Story Collection Form" at bounding box center [266, 132] width 96 height 6
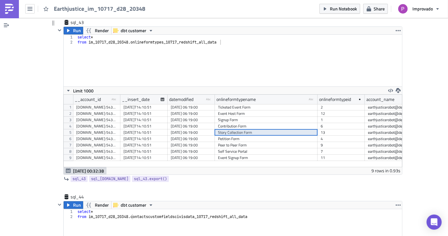
click at [242, 148] on div "Self Service Portal" at bounding box center [266, 151] width 96 height 6
click at [244, 129] on div "Story Collection Form" at bounding box center [266, 132] width 96 height 6
click at [244, 110] on div "Event Host Form" at bounding box center [266, 113] width 96 height 6
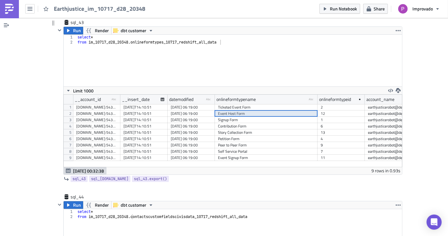
click at [243, 104] on div "Ticketed Event Form" at bounding box center [266, 107] width 96 height 6
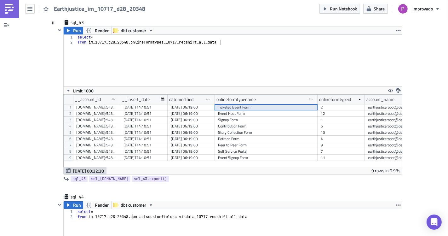
click at [241, 129] on div "Story Collection Form" at bounding box center [266, 132] width 96 height 6
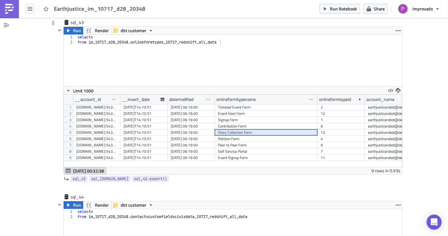
click at [242, 148] on div "Self Service Portal" at bounding box center [266, 151] width 96 height 6
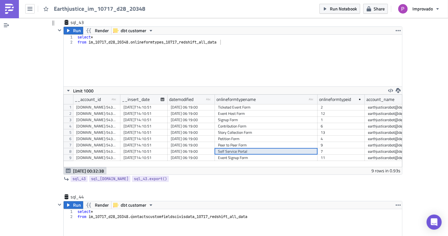
click at [242, 148] on div "Self Service Portal" at bounding box center [266, 151] width 96 height 6
click at [243, 136] on div "Petition Form" at bounding box center [266, 139] width 96 height 6
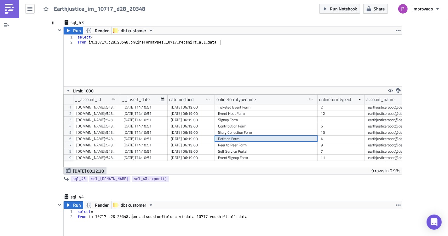
click at [242, 117] on div "Signup Form" at bounding box center [266, 120] width 96 height 6
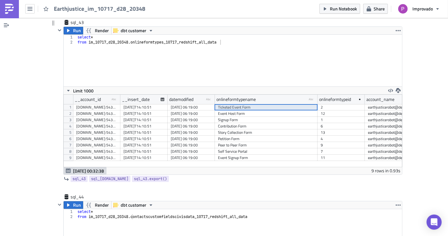
click at [241, 104] on div "Ticketed Event Form" at bounding box center [266, 107] width 96 height 6
click at [230, 123] on div "Contribution Form" at bounding box center [266, 126] width 96 height 6
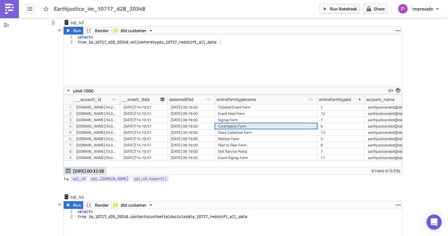
click at [235, 142] on div "Peer to Peer Form" at bounding box center [266, 145] width 96 height 6
click at [236, 123] on div "Contribution Form" at bounding box center [266, 126] width 96 height 6
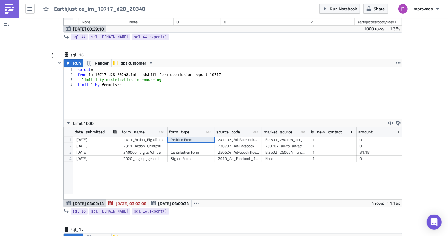
scroll to position [4442, 0]
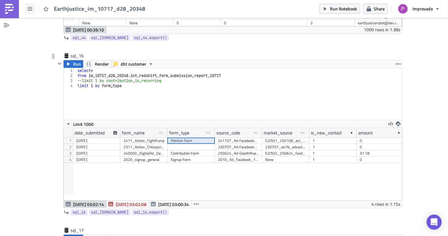
click at [187, 97] on div "select * from im_10717_d28_20348 . int_redshift_form_submission_report_10717 --…" at bounding box center [239, 99] width 326 height 62
click at [170, 95] on div "select * from im_10717_d28_20348 . int_redshift_form_submission_report_10717 --…" at bounding box center [239, 99] width 326 height 62
click at [160, 144] on div "2311_Action_Chlorpyrifos_EPA" at bounding box center [144, 147] width 41 height 6
click at [158, 150] on div "240000_DigitalAd_Default_GR_Monthly" at bounding box center [144, 153] width 41 height 6
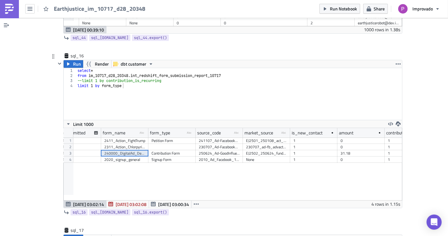
scroll to position [0, 0]
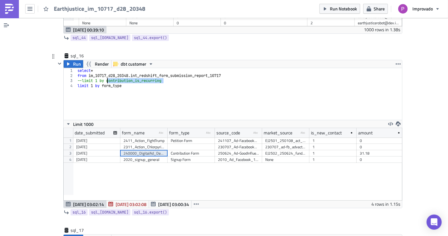
drag, startPoint x: 160, startPoint y: 71, endPoint x: 104, endPoint y: 69, distance: 55.9
click at [104, 69] on div "select * from im_10717_d28_20348 . int_redshift_form_submission_report_10717 --…" at bounding box center [239, 99] width 326 height 62
click at [92, 68] on div "select * from im_10717_d28_20348 . int_redshift_form_submission_report_10717 --…" at bounding box center [239, 99] width 326 height 62
paste textarea "contribution_is_recurring"
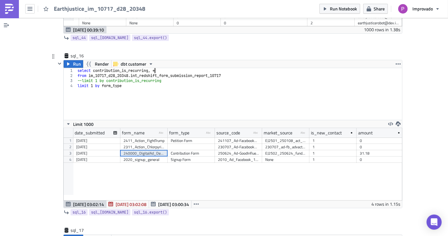
scroll to position [0, 6]
click at [70, 60] on button "Run" at bounding box center [74, 64] width 20 height 8
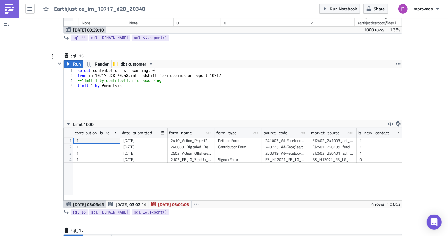
scroll to position [72, 339]
type textarea "limit 1 by form_type"
click at [159, 100] on div "select contribution_is_recurring , * from im_10717_d28_20348 . int_redshift_for…" at bounding box center [239, 99] width 326 height 62
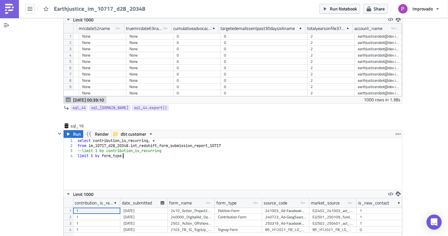
scroll to position [4407, 0]
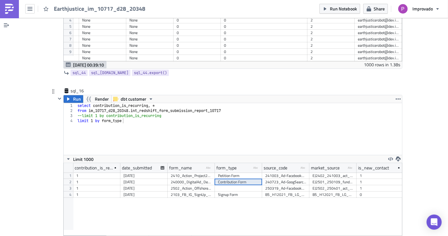
click at [219, 179] on div "Contribution Form" at bounding box center [238, 182] width 41 height 6
click at [124, 185] on div "[DATE]" at bounding box center [144, 188] width 41 height 6
click at [125, 172] on div "[DATE]" at bounding box center [144, 175] width 41 height 6
click at [131, 185] on div "[DATE]" at bounding box center [144, 188] width 41 height 6
